Goal: Task Accomplishment & Management: Manage account settings

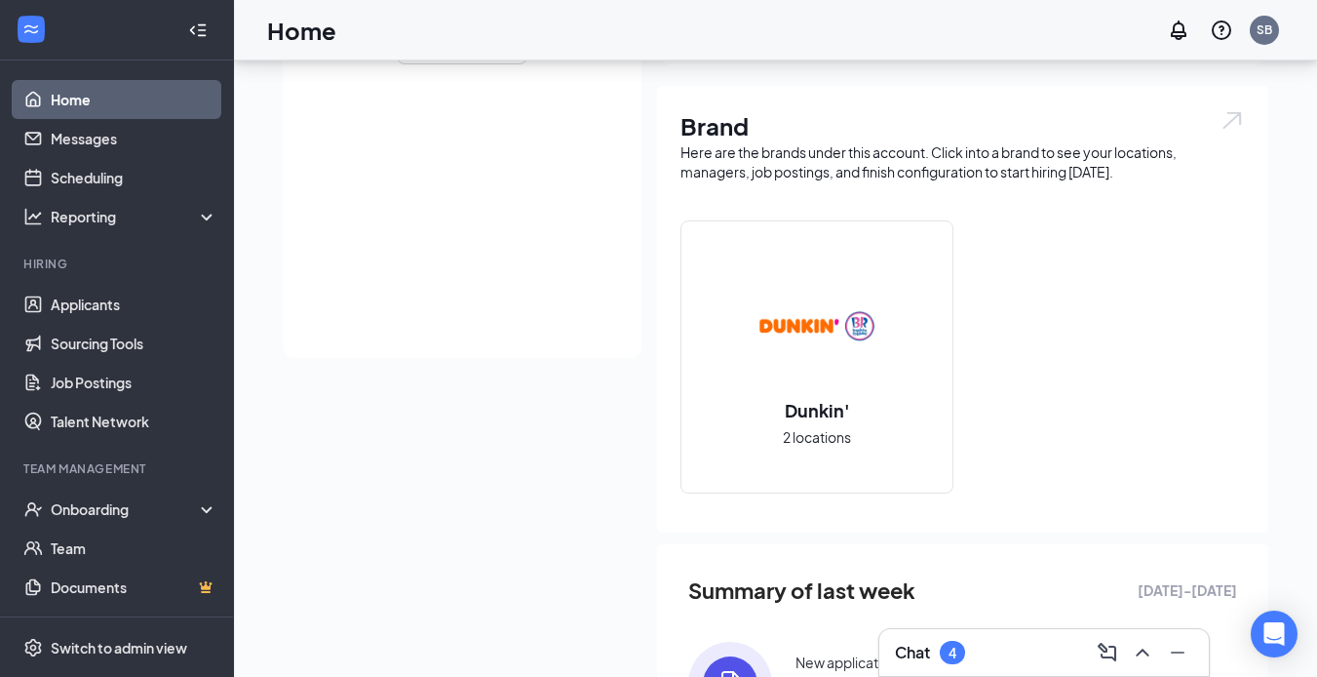
scroll to position [390, 0]
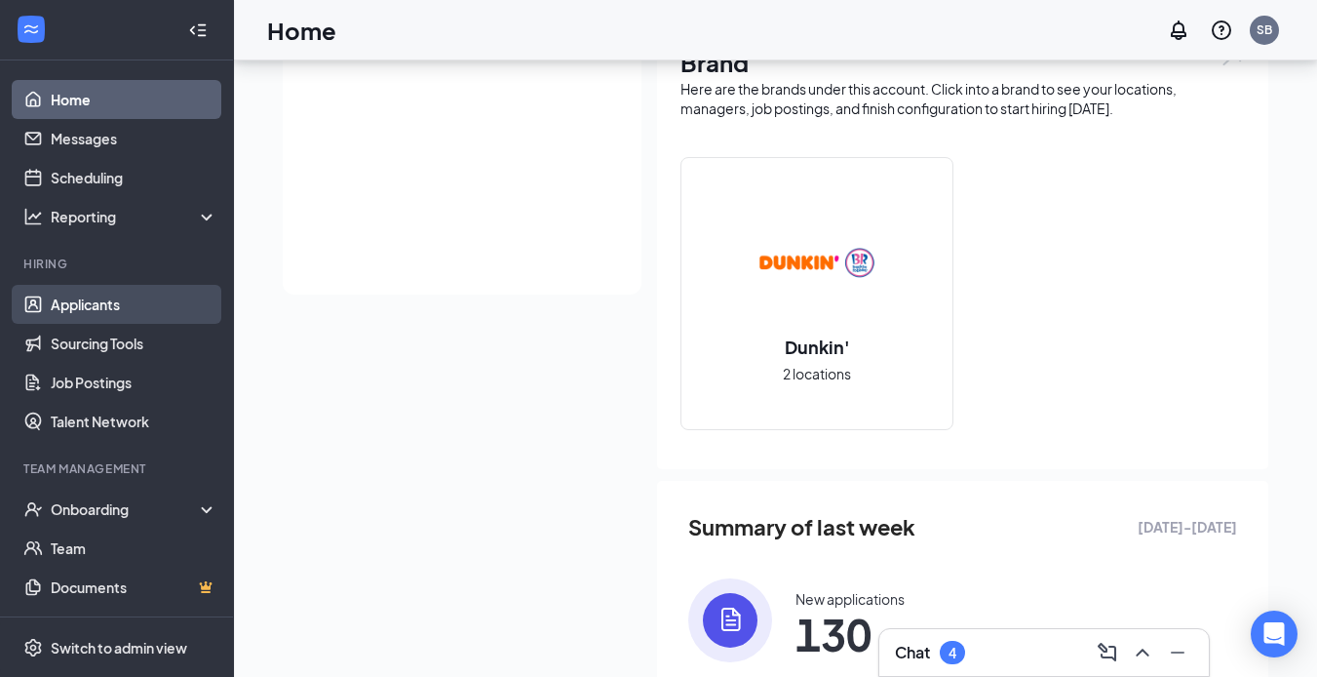
click at [126, 299] on link "Applicants" at bounding box center [134, 304] width 167 height 39
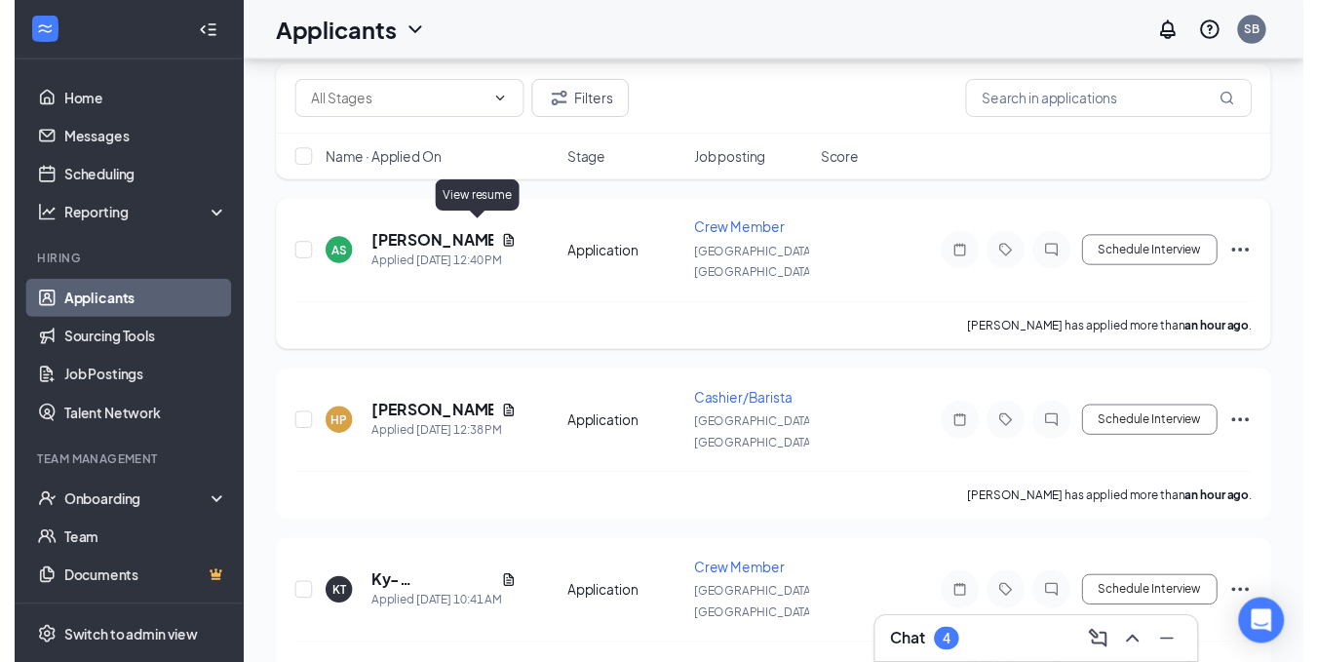
scroll to position [195, 0]
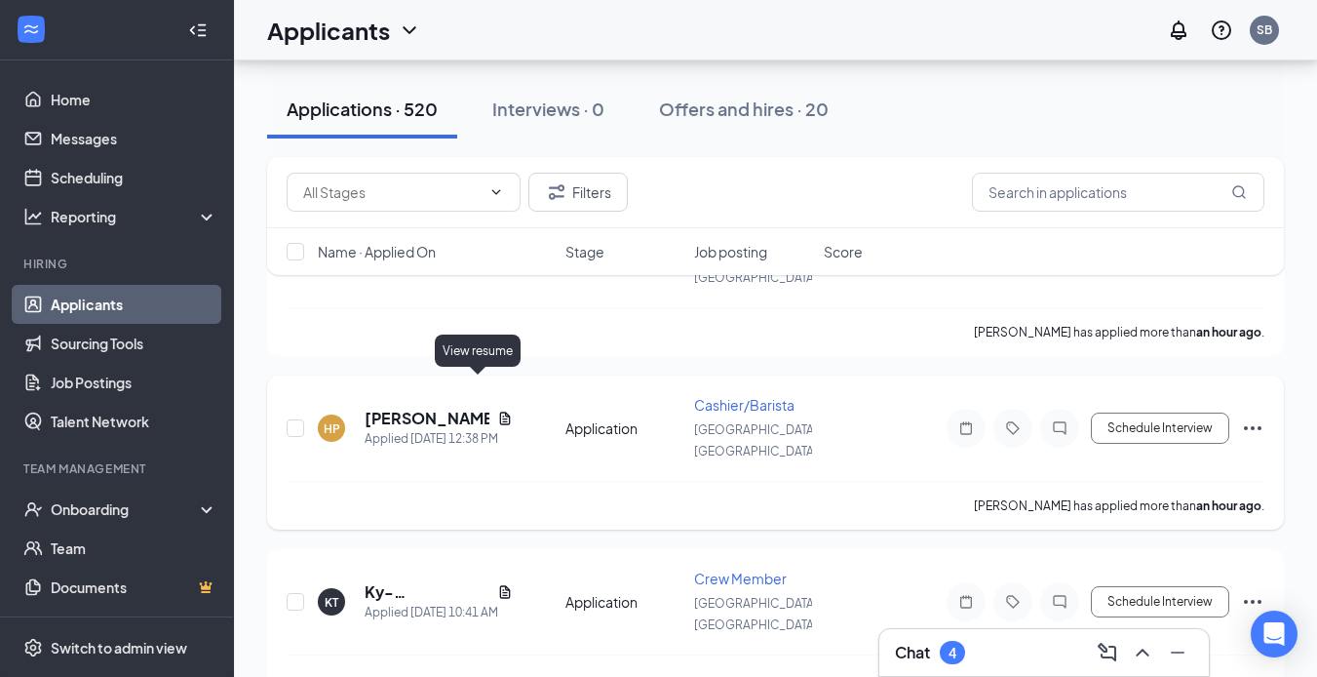
click at [491, 408] on div "[PERSON_NAME]" at bounding box center [439, 418] width 148 height 21
click at [497, 410] on icon "Document" at bounding box center [505, 418] width 16 height 16
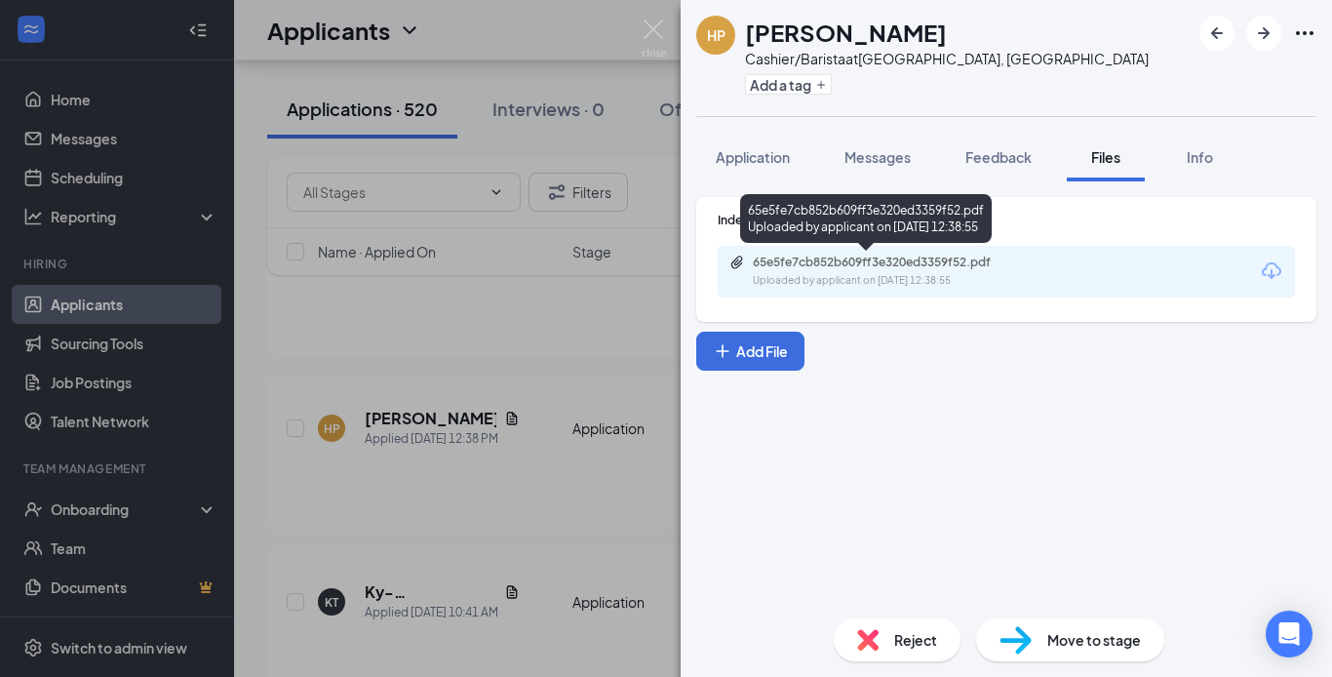
click at [867, 269] on div "65e5fe7cb852b609ff3e320ed3359f52.pdf" at bounding box center [889, 262] width 273 height 16
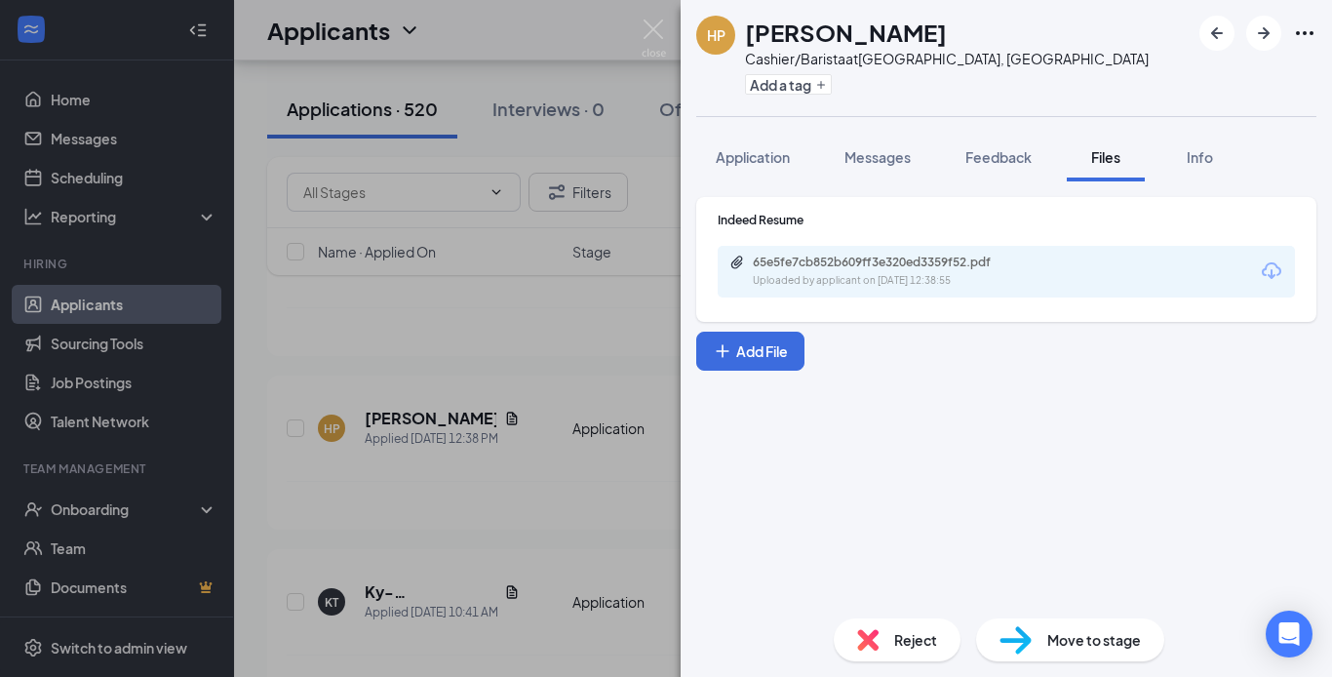
click at [532, 334] on div "HP [PERSON_NAME] Cashier/Barista at [GEOGRAPHIC_DATA], [GEOGRAPHIC_DATA] Add a …" at bounding box center [666, 338] width 1332 height 677
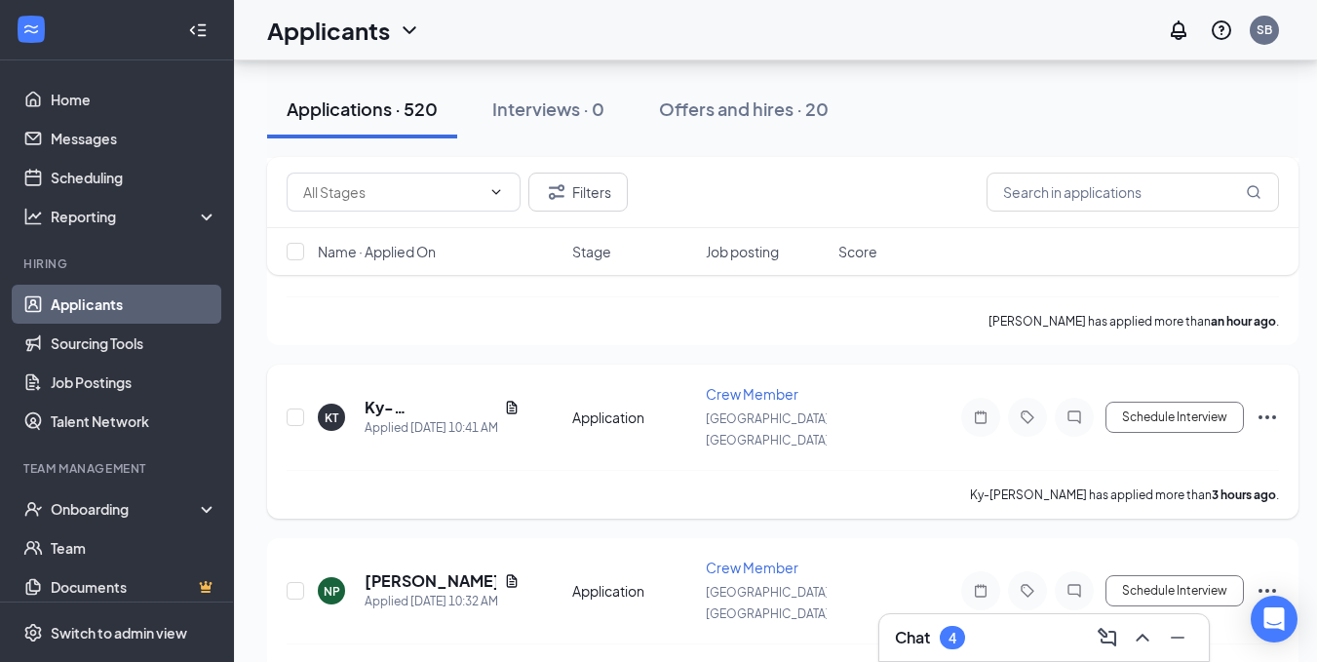
scroll to position [390, 0]
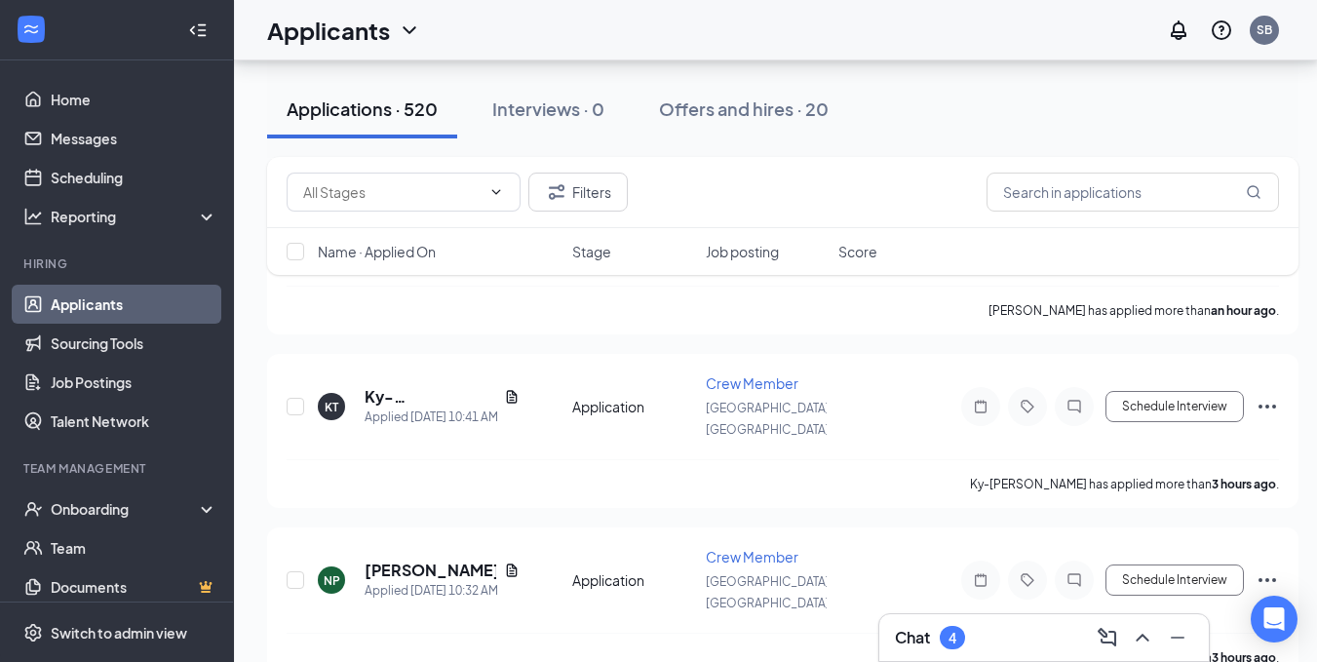
click at [485, 163] on div "Filters" at bounding box center [782, 192] width 1031 height 71
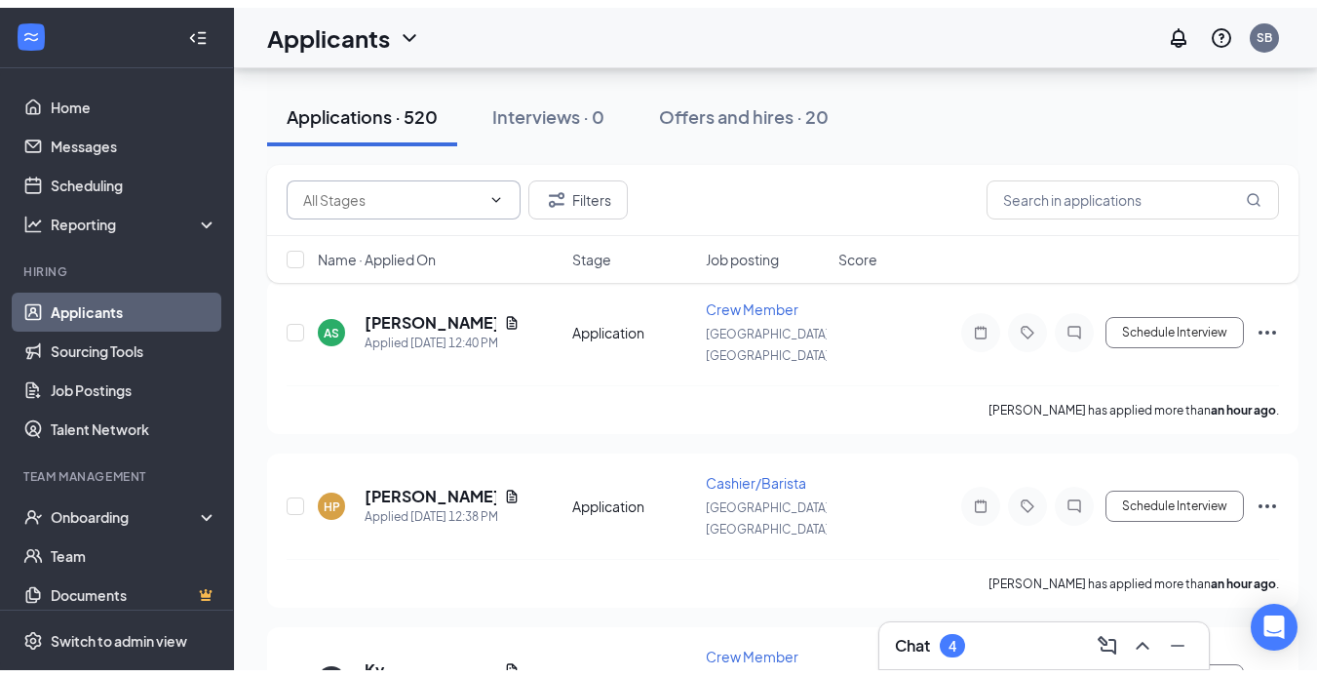
scroll to position [0, 0]
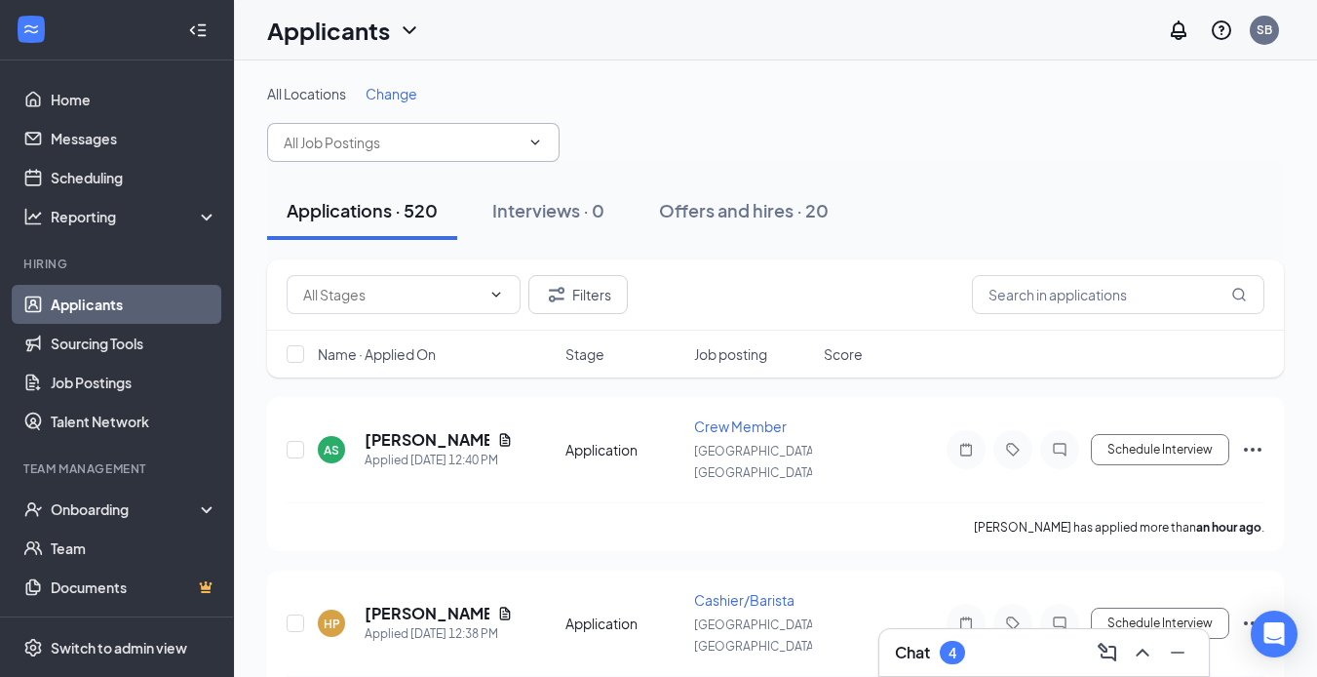
click at [439, 139] on input "text" at bounding box center [402, 142] width 236 height 21
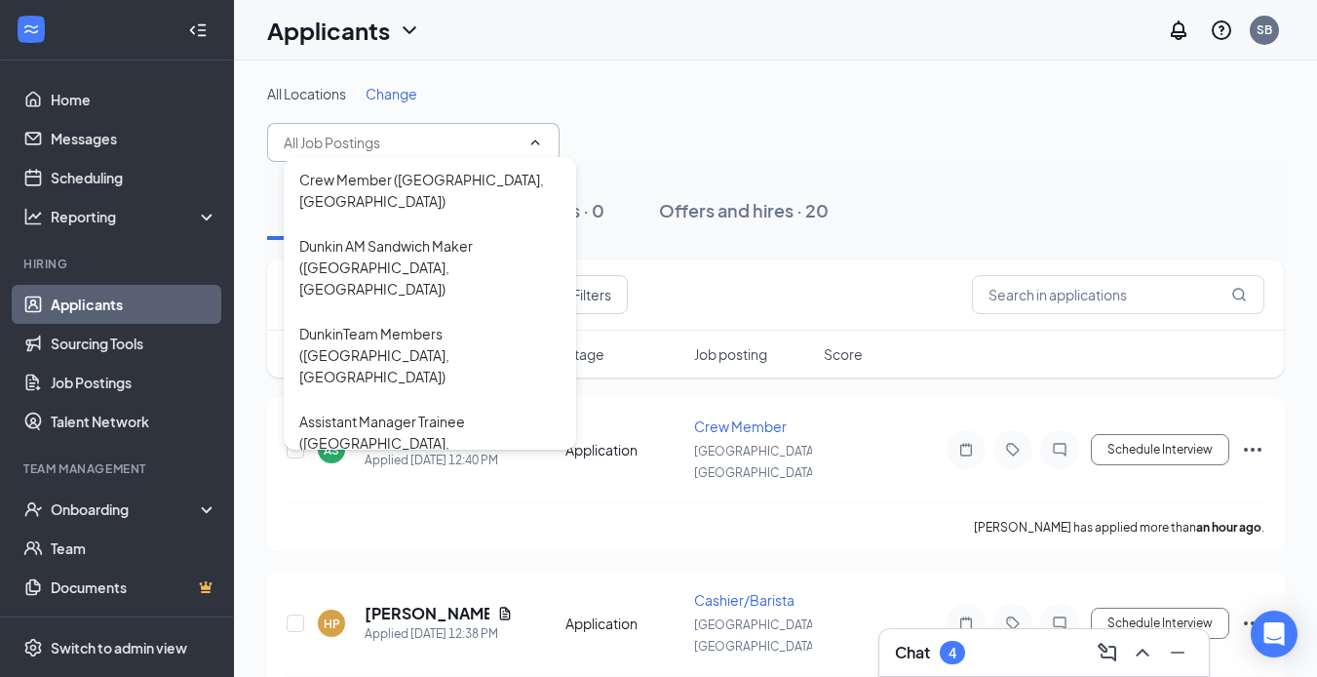
click at [455, 140] on input "text" at bounding box center [402, 142] width 236 height 21
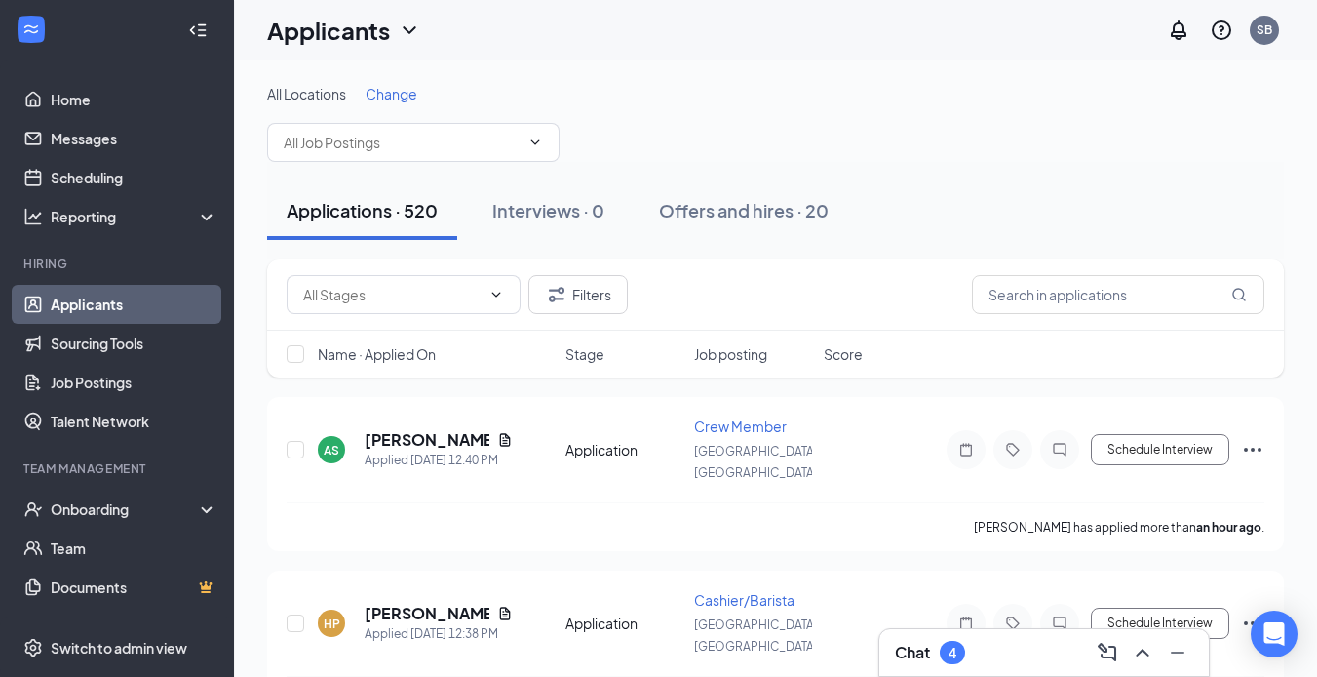
click at [370, 95] on span "Change" at bounding box center [392, 94] width 52 height 18
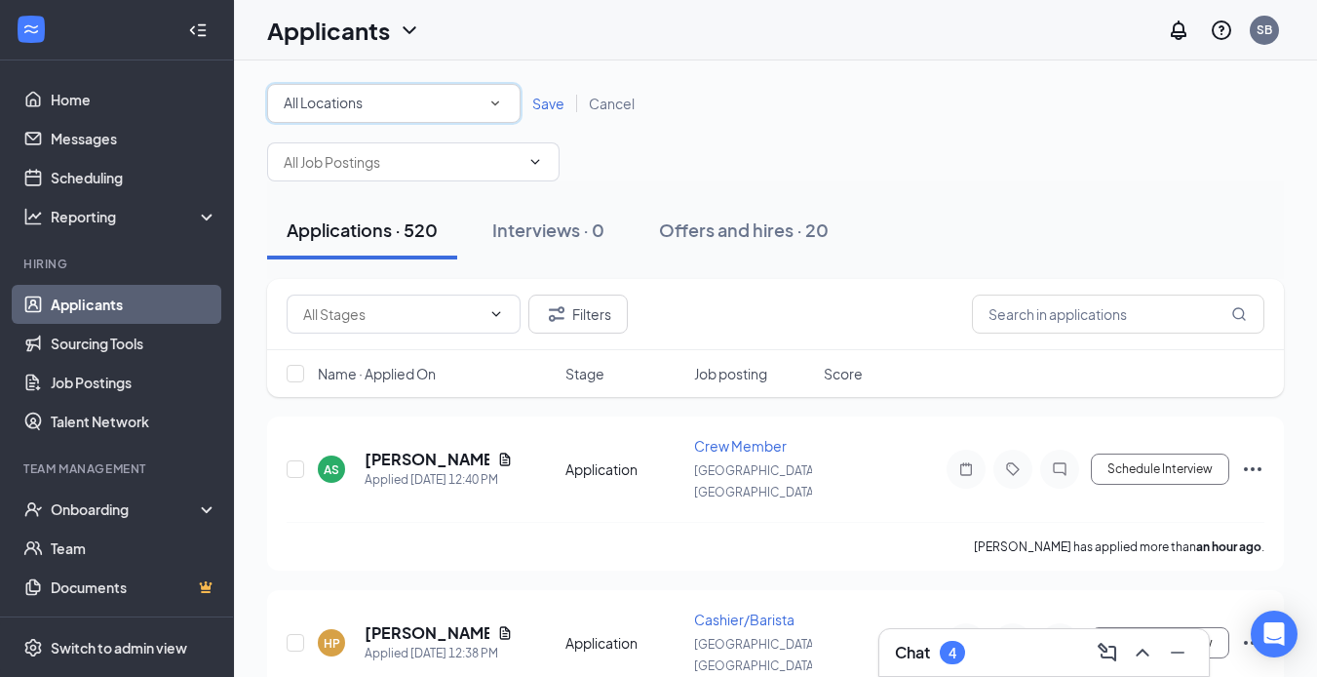
click at [487, 104] on icon "SmallChevronDown" at bounding box center [495, 104] width 18 height 18
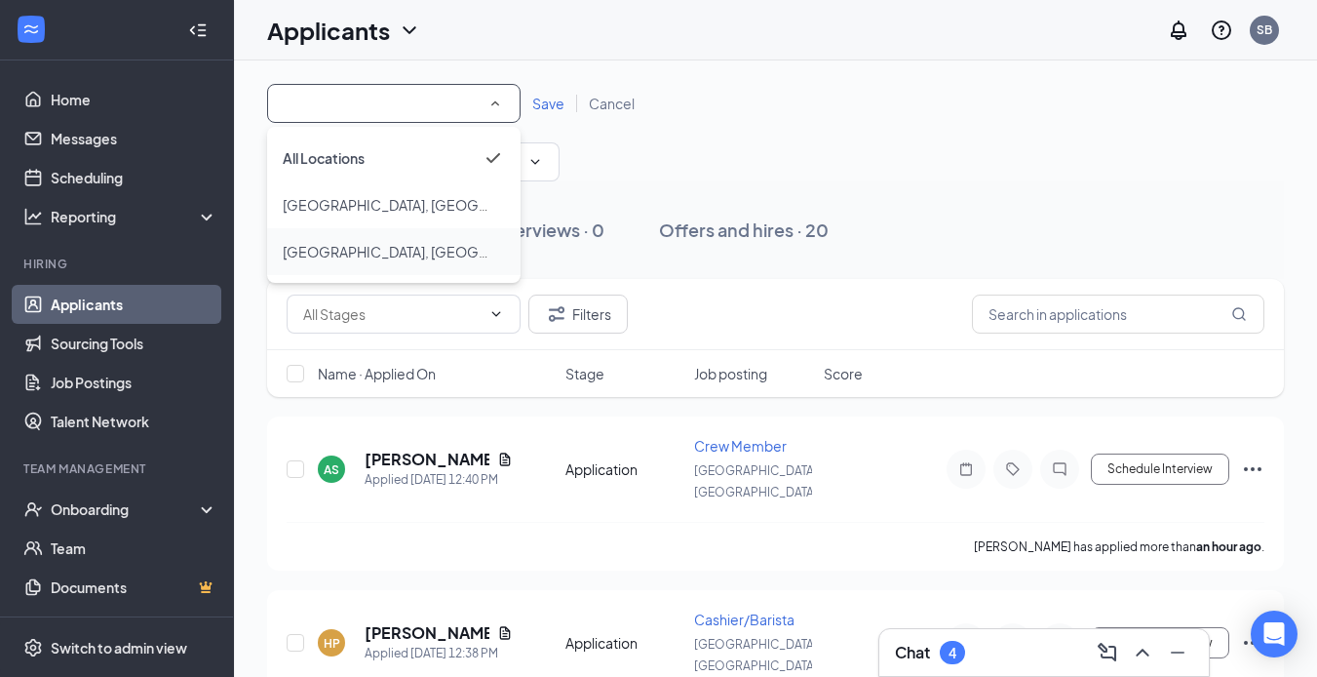
click at [349, 253] on span "[GEOGRAPHIC_DATA], [GEOGRAPHIC_DATA]" at bounding box center [428, 252] width 291 height 18
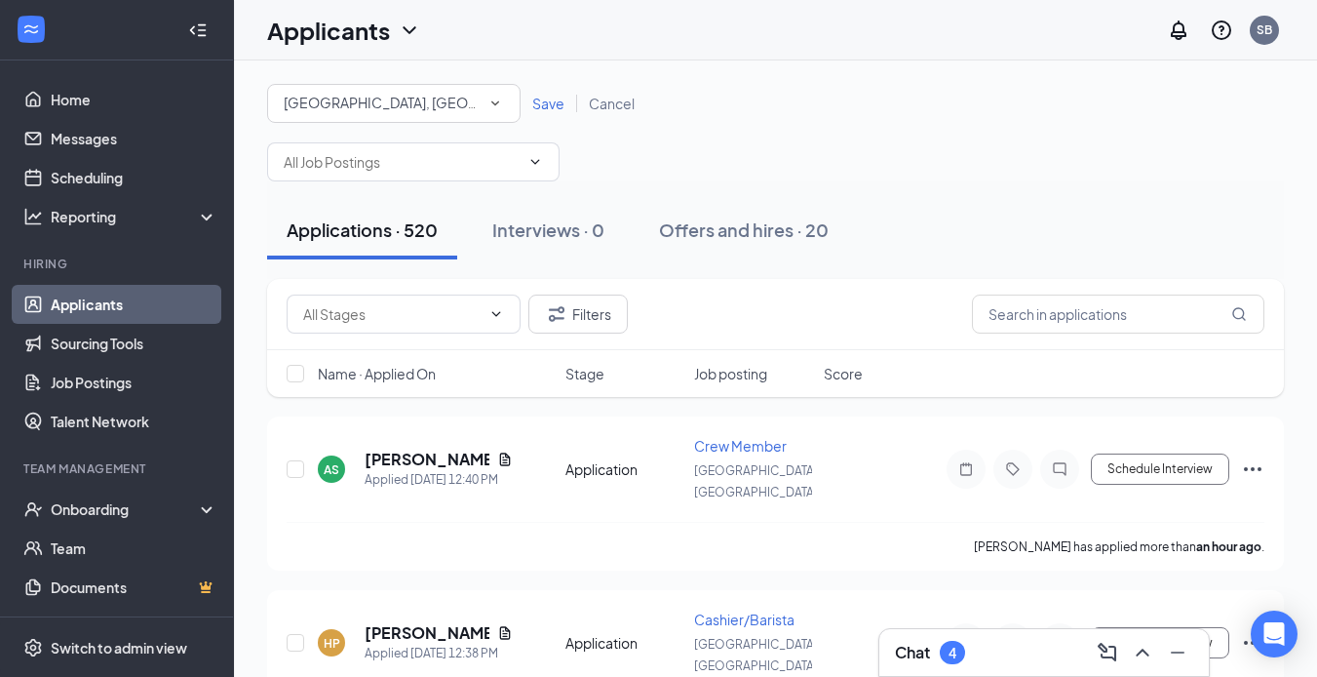
click at [563, 106] on span "Save" at bounding box center [548, 104] width 32 height 18
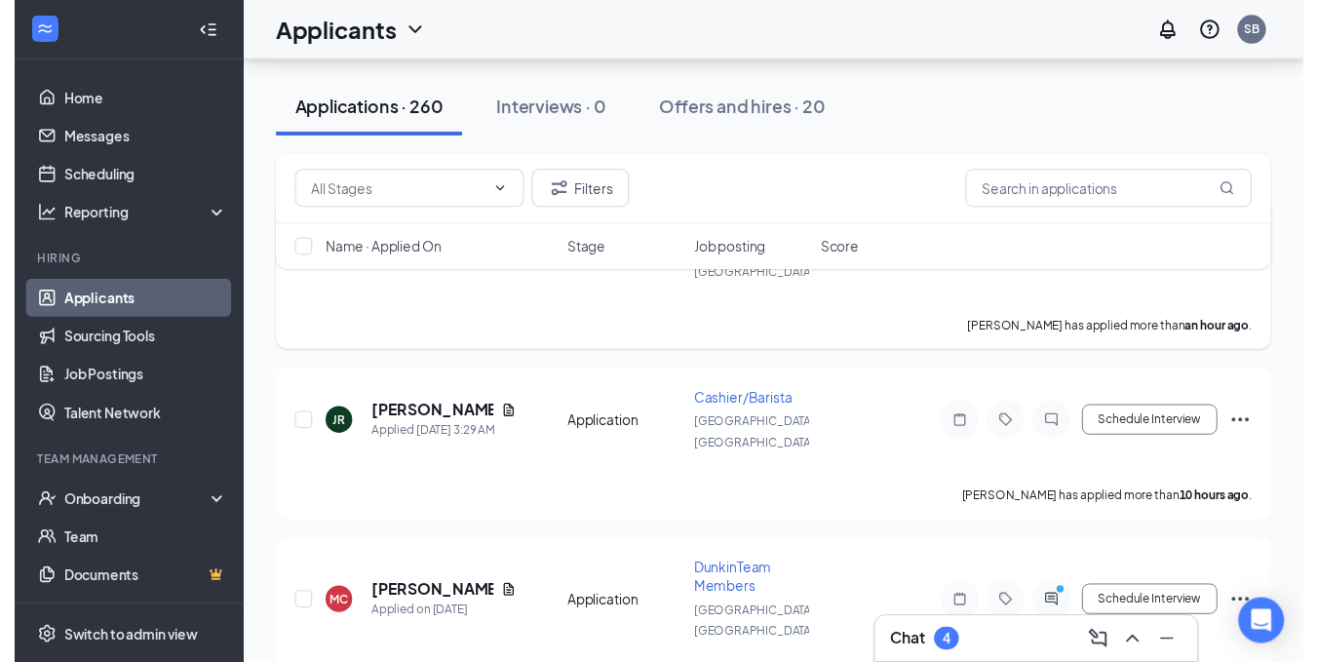
scroll to position [195, 0]
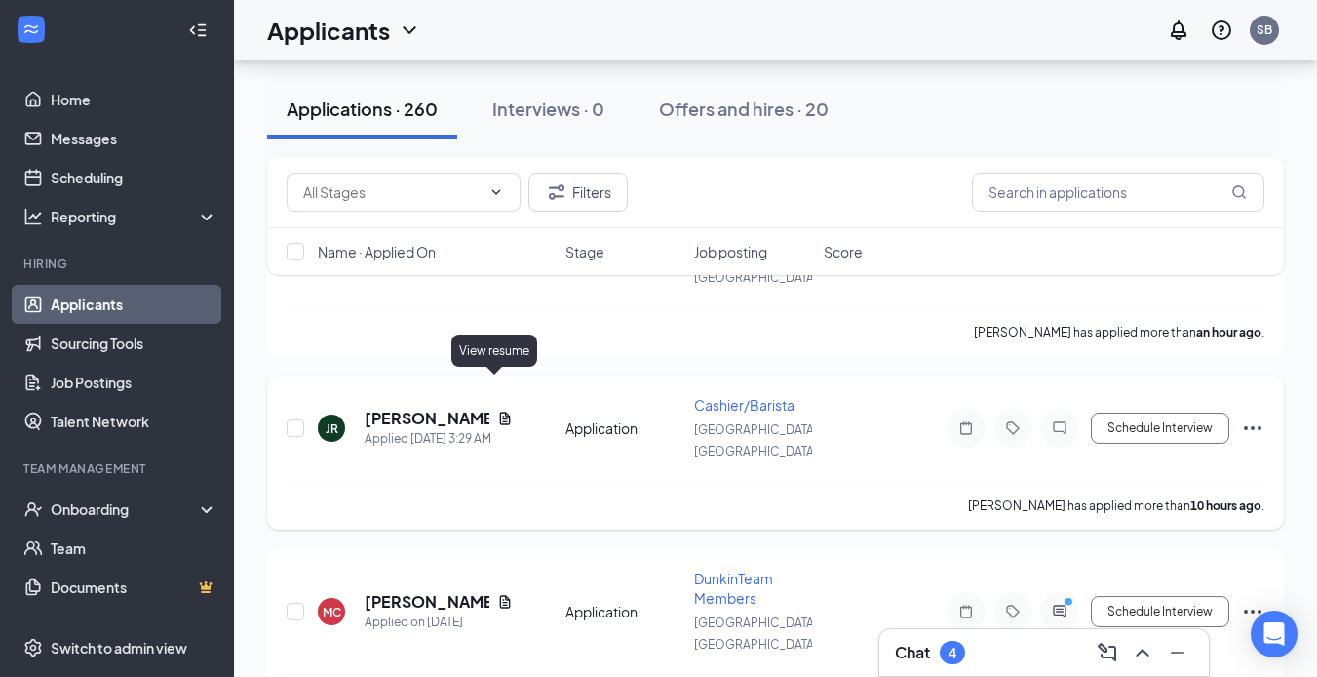
click at [497, 410] on icon "Document" at bounding box center [505, 418] width 16 height 16
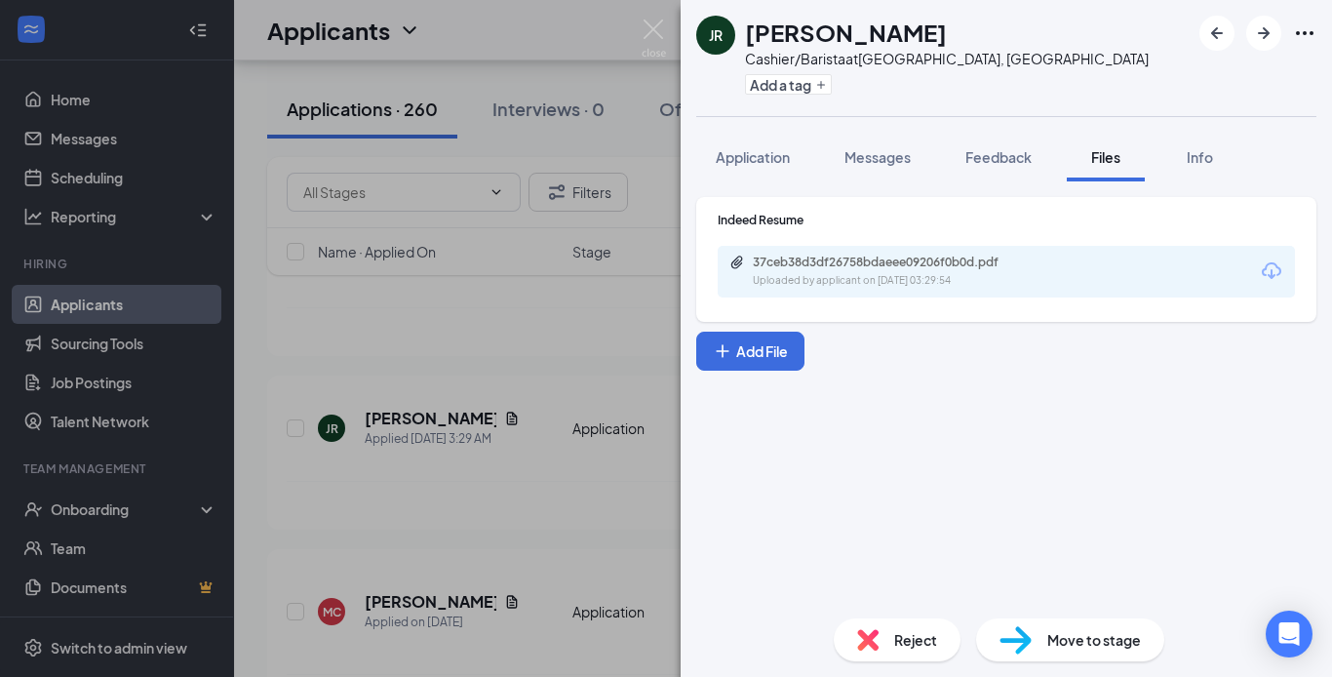
click at [907, 284] on div "Uploaded by applicant on [DATE] 03:29:54" at bounding box center [899, 281] width 292 height 16
click at [550, 479] on div "JR [PERSON_NAME]/Barista at [GEOGRAPHIC_DATA], [GEOGRAPHIC_DATA] Add a tag Appl…" at bounding box center [666, 338] width 1332 height 677
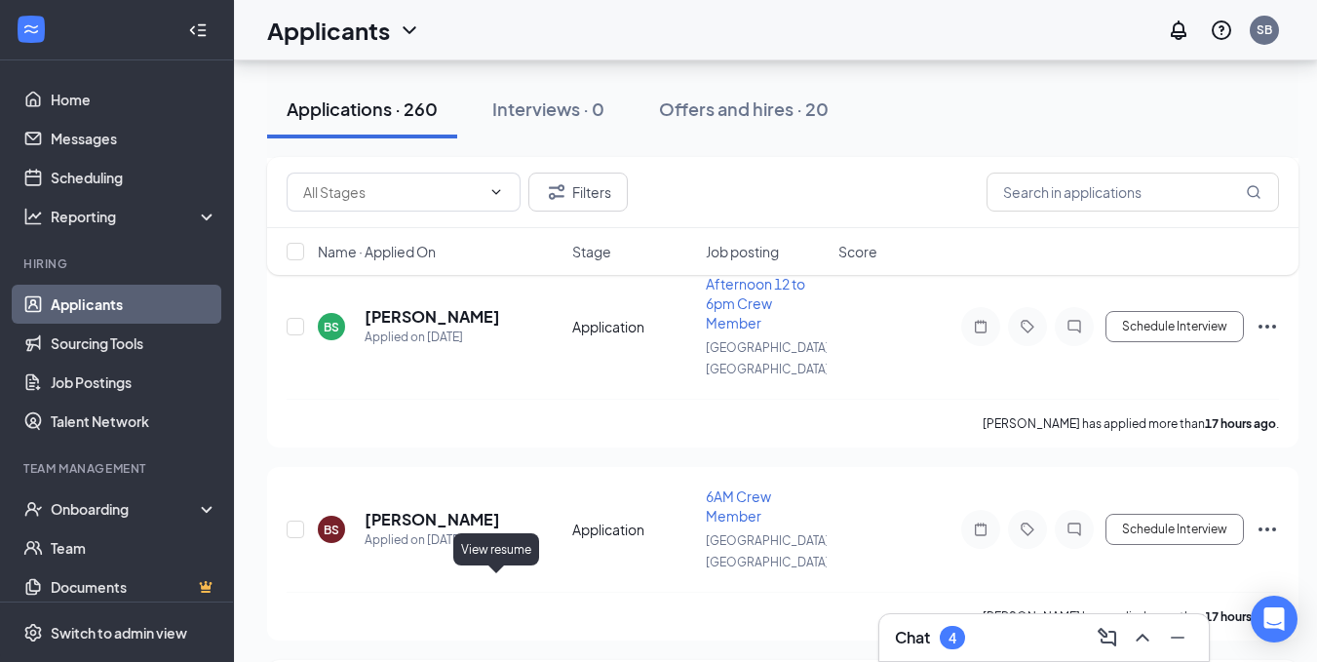
scroll to position [780, 0]
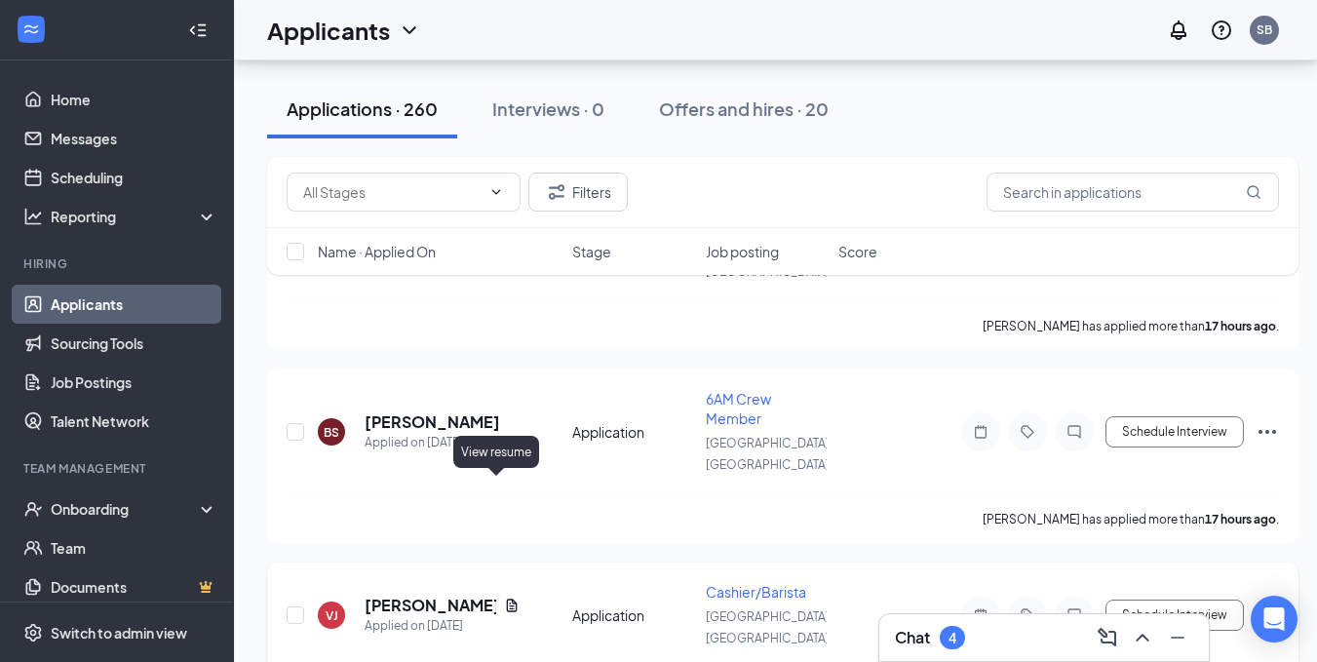
click at [504, 598] on icon "Document" at bounding box center [512, 606] width 16 height 16
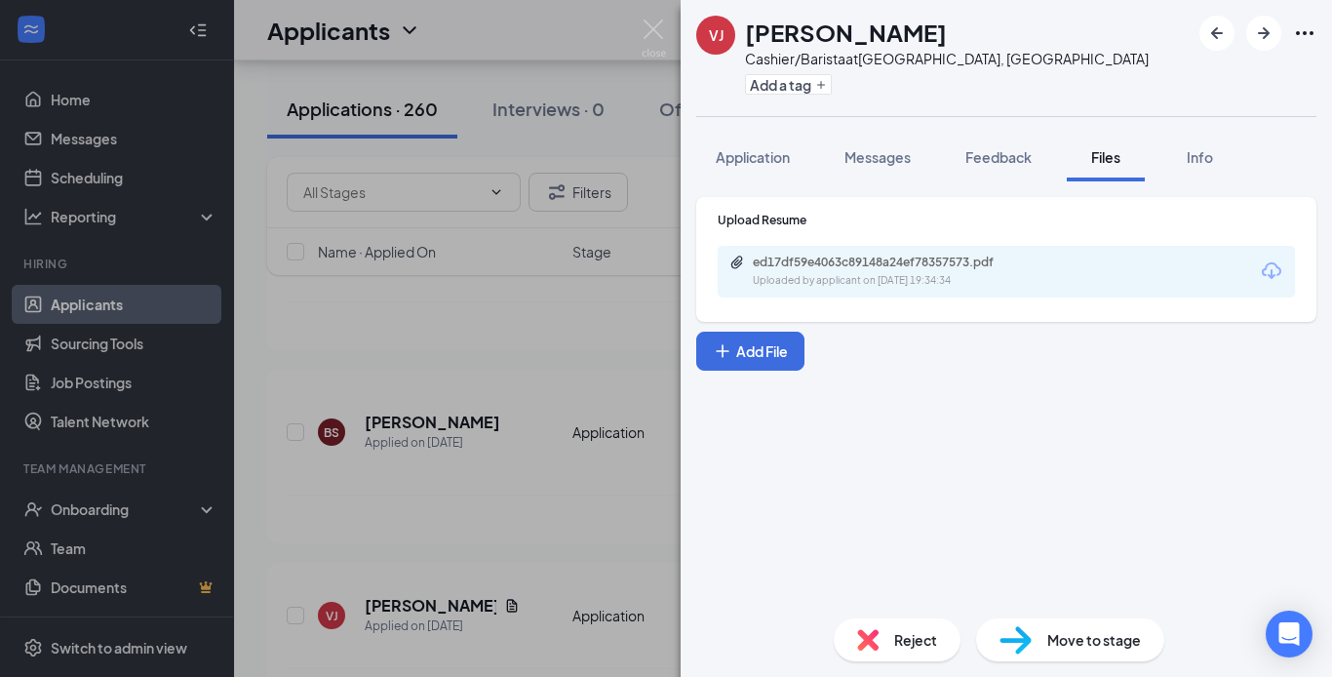
click at [909, 287] on div "Uploaded by applicant on [DATE] 19:34:34" at bounding box center [899, 281] width 292 height 16
drag, startPoint x: 610, startPoint y: 146, endPoint x: 305, endPoint y: 146, distance: 305.2
click at [610, 147] on div "[PERSON_NAME]/Barista at [GEOGRAPHIC_DATA], [GEOGRAPHIC_DATA] Add a tag Applica…" at bounding box center [666, 338] width 1332 height 677
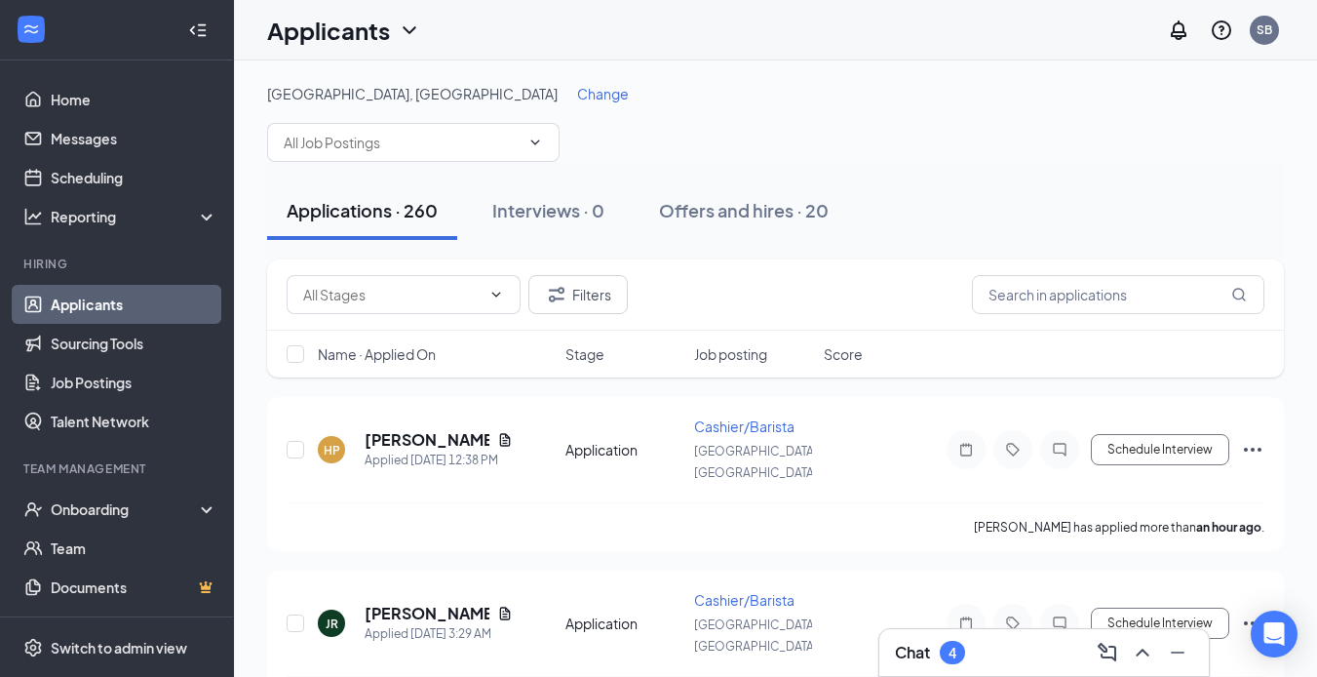
click at [577, 95] on span "Change" at bounding box center [603, 94] width 52 height 18
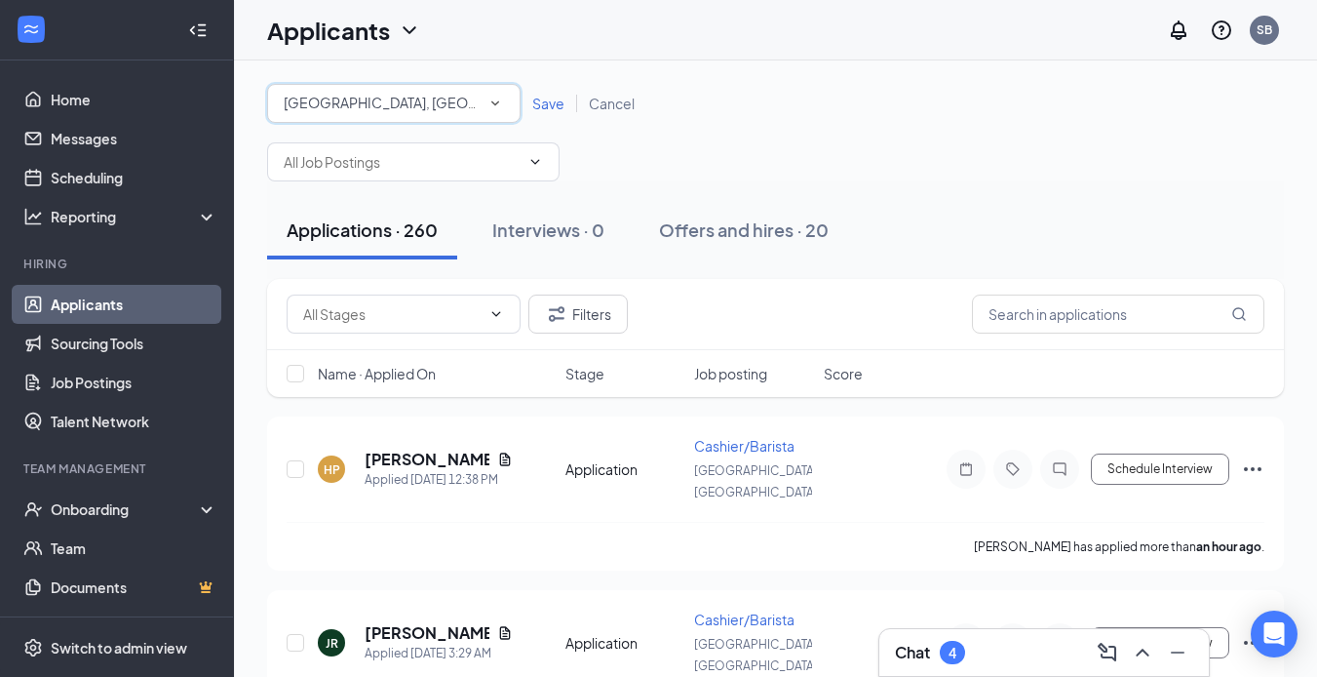
click at [466, 111] on div "[GEOGRAPHIC_DATA], [GEOGRAPHIC_DATA]" at bounding box center [394, 103] width 220 height 23
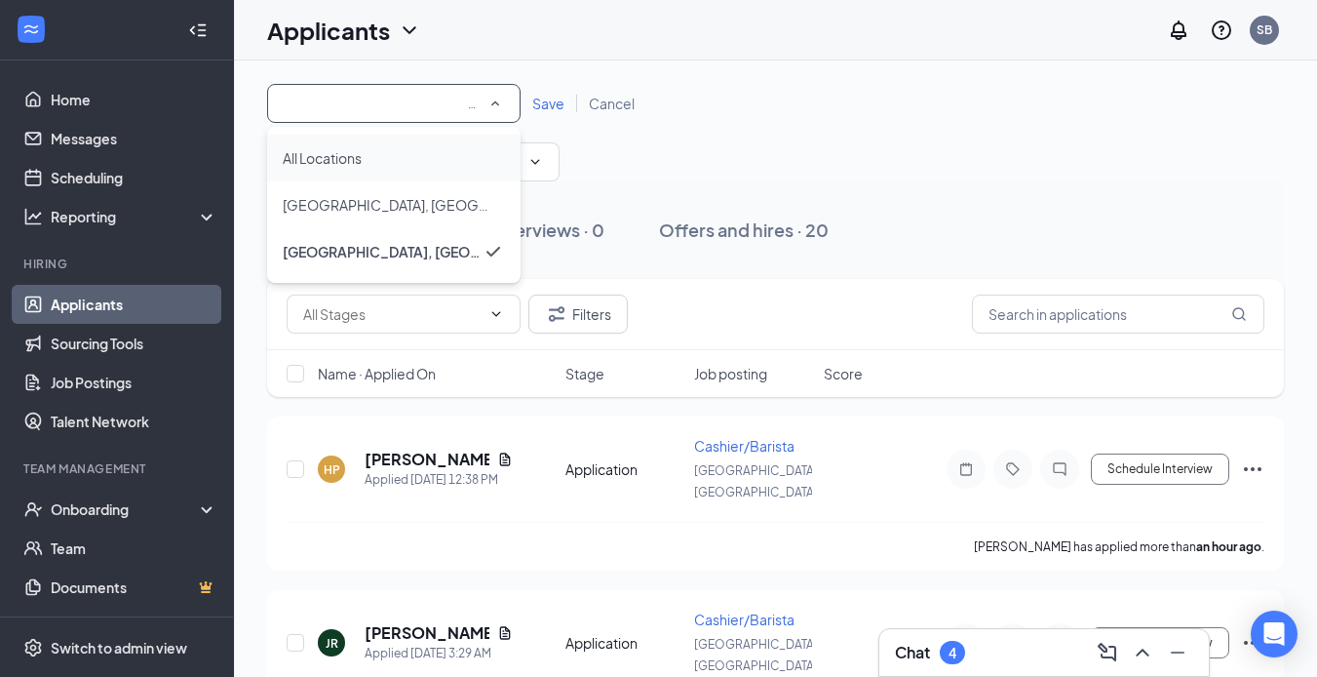
click at [362, 163] on span "All Locations" at bounding box center [322, 158] width 79 height 18
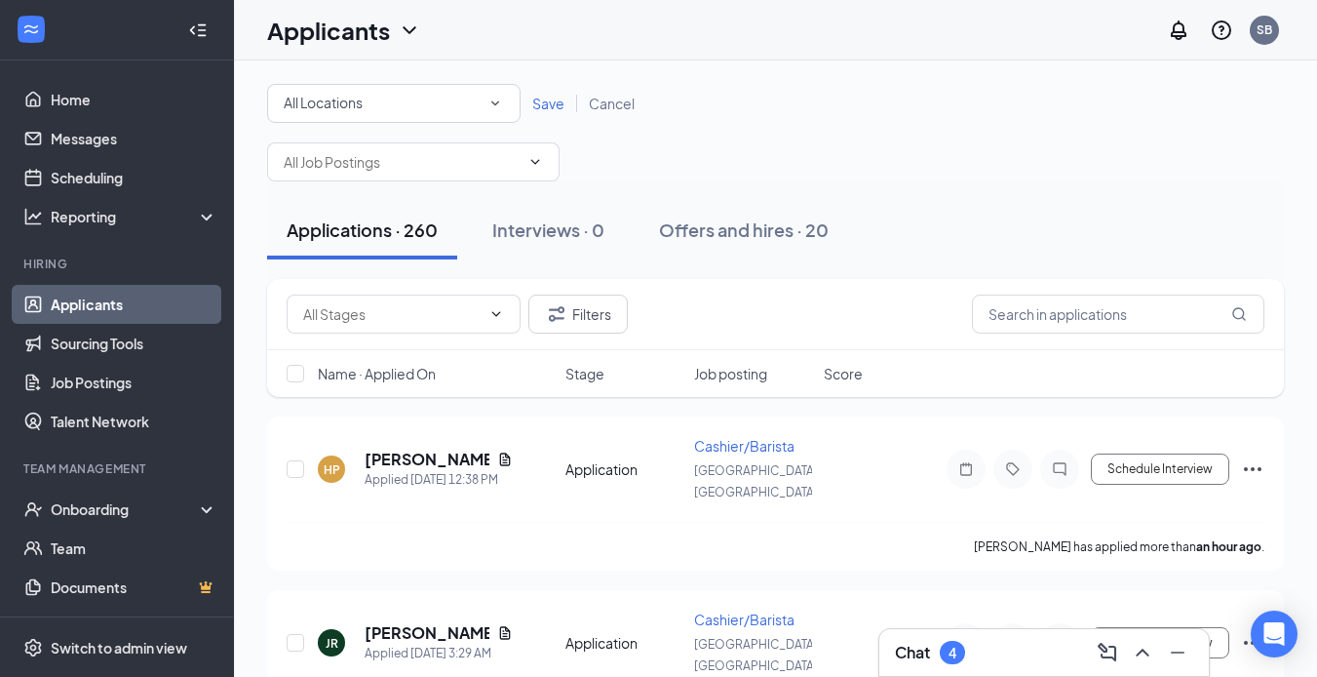
click at [553, 103] on span "Save" at bounding box center [548, 104] width 32 height 18
